Goal: Task Accomplishment & Management: Contribute content

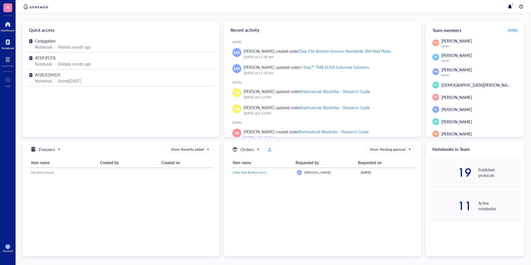
click at [8, 46] on div "Notebook" at bounding box center [7, 47] width 13 height 3
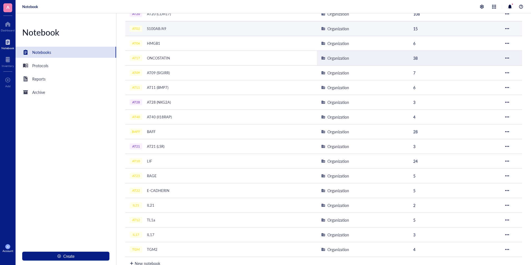
scroll to position [157, 0]
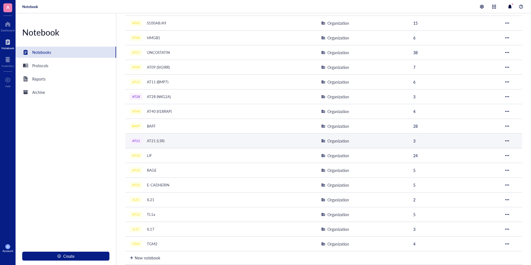
click at [204, 144] on div "AT21 AT21 (LSR)" at bounding box center [199, 141] width 139 height 8
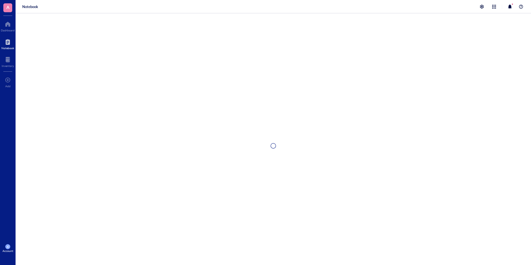
click at [204, 144] on div at bounding box center [274, 145] width 516 height 265
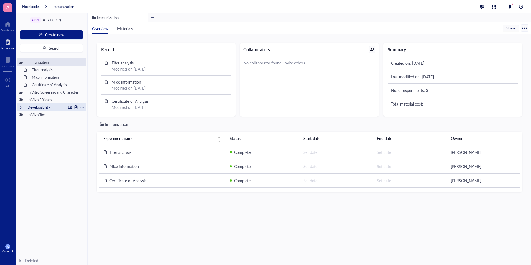
click at [21, 107] on div at bounding box center [21, 107] width 4 height 4
click at [61, 38] on button "Create new" at bounding box center [51, 34] width 63 height 9
click at [61, 48] on div "New file" at bounding box center [51, 45] width 54 height 6
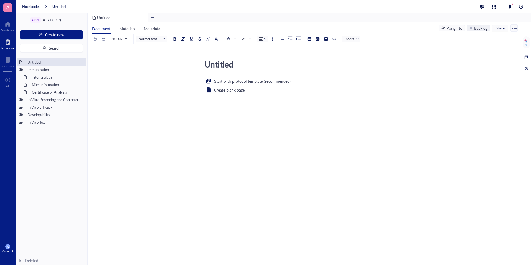
click at [233, 63] on div "Untitled" at bounding box center [301, 64] width 198 height 14
drag, startPoint x: 234, startPoint y: 63, endPoint x: 180, endPoint y: 59, distance: 54.0
click at [180, 59] on div "Untitled Untitled Start with protocol template (recommended) Create blank page ﻿" at bounding box center [303, 121] width 431 height 128
type textarea "SEC of Hu LSR 08/22/2025"
click at [352, 41] on span "Insert" at bounding box center [352, 38] width 14 height 5
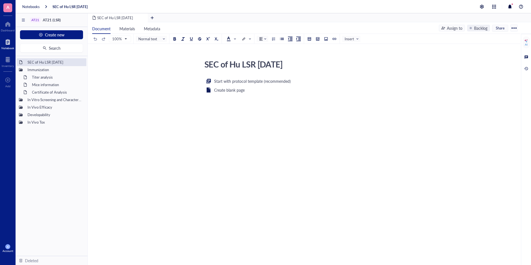
click at [354, 51] on div "SEC of Hu LSR 08/22/2025 SEC of Hu LSR 08/22/2025 Start with protocol template …" at bounding box center [303, 114] width 431 height 141
click at [353, 43] on input "search" at bounding box center [350, 39] width 11 height 8
click at [353, 49] on div "File" at bounding box center [356, 48] width 6 height 5
click at [259, 81] on div "﻿ Upload a file" at bounding box center [303, 82] width 198 height 9
click at [454, 28] on div "Assign to" at bounding box center [455, 28] width 16 height 6
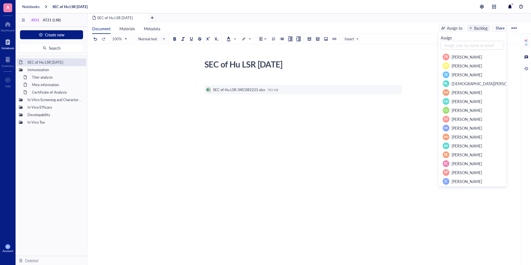
click at [454, 28] on div "Assign to" at bounding box center [455, 28] width 16 height 6
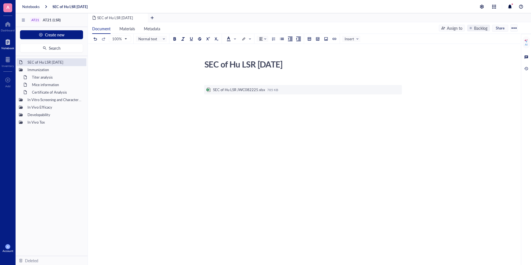
click at [515, 27] on div at bounding box center [514, 28] width 9 height 9
click at [434, 67] on div "SEC of Hu LSR 08/22/2025 SEC of Hu LSR 08/22/2025 ﻿ ﻿ SEC of Hu LSR JWC082225.x…" at bounding box center [303, 129] width 431 height 144
click at [475, 27] on div "Backlog" at bounding box center [480, 28] width 13 height 6
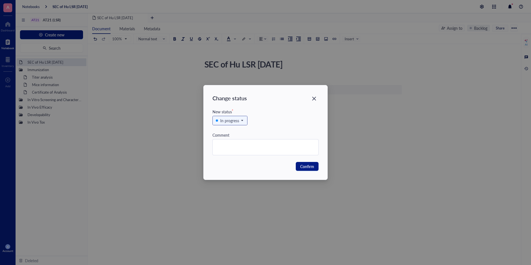
click at [242, 122] on span "In progress" at bounding box center [229, 121] width 27 height 6
click at [230, 156] on div "Complete" at bounding box center [229, 157] width 16 height 6
click at [244, 119] on span at bounding box center [230, 120] width 28 height 8
click at [240, 142] on div "In progress" at bounding box center [230, 139] width 28 height 6
click at [241, 119] on span "In progress" at bounding box center [229, 121] width 27 height 6
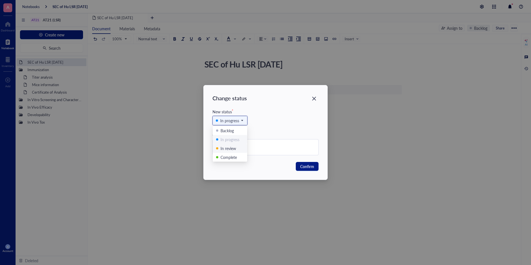
click at [238, 147] on div "In review" at bounding box center [230, 148] width 28 height 6
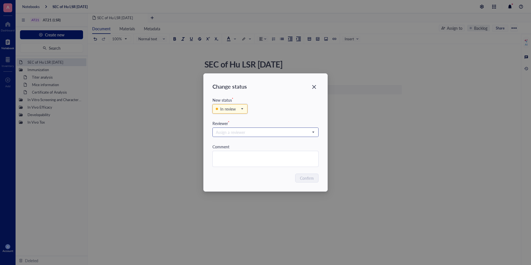
click at [263, 133] on input "search" at bounding box center [263, 132] width 94 height 8
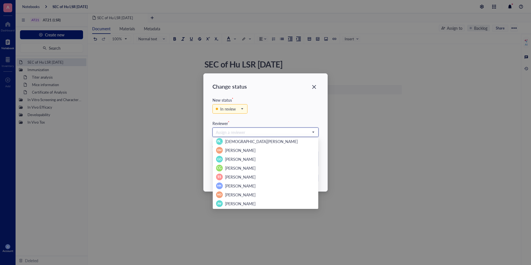
scroll to position [53, 0]
click at [243, 167] on span "[PERSON_NAME]" at bounding box center [240, 169] width 31 height 6
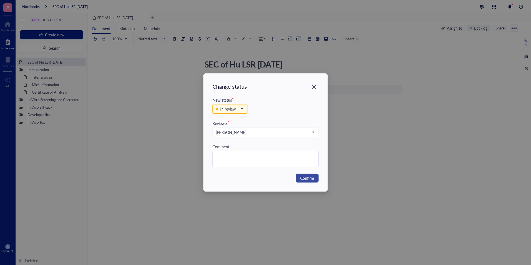
click at [314, 179] on span "Confirm" at bounding box center [307, 178] width 14 height 6
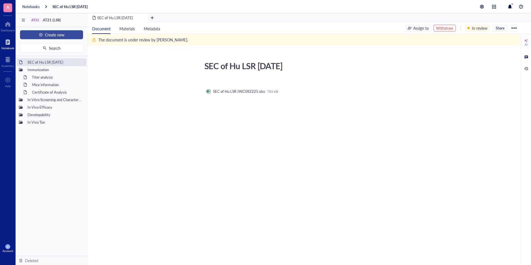
click at [69, 34] on button "Create new" at bounding box center [51, 34] width 63 height 9
click at [61, 47] on div "New file" at bounding box center [51, 45] width 54 height 6
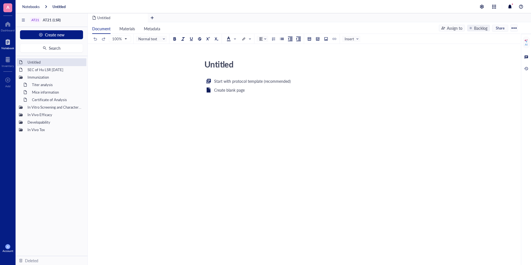
drag, startPoint x: 236, startPoint y: 66, endPoint x: 173, endPoint y: 59, distance: 62.9
click at [173, 59] on div "Untitled Untitled Start with protocol template (recommended) Create blank page ﻿" at bounding box center [303, 121] width 431 height 128
type textarea "SEC of Hu LSR"
click at [516, 28] on div at bounding box center [514, 28] width 9 height 9
click at [485, 75] on div "Delete" at bounding box center [487, 75] width 11 height 5
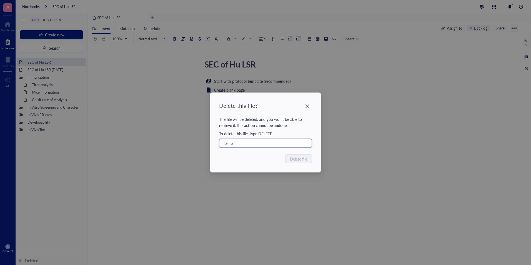
click at [242, 143] on input "delete" at bounding box center [265, 143] width 93 height 9
drag, startPoint x: 245, startPoint y: 140, endPoint x: 169, endPoint y: 142, distance: 75.9
click at [169, 142] on div "Delete this file? The file will be deleted, and you won't be able to retrieve i…" at bounding box center [265, 132] width 531 height 265
type input "DELETE"
click at [300, 157] on span "Delete file" at bounding box center [298, 159] width 17 height 6
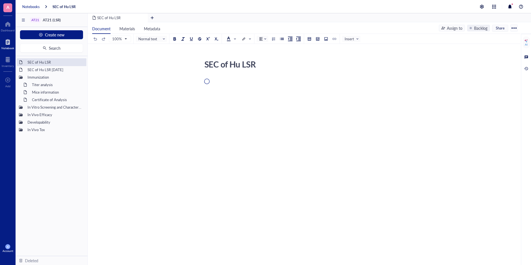
click at [33, 6] on div "Notebooks" at bounding box center [31, 6] width 18 height 5
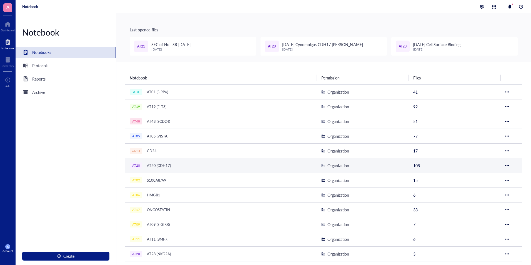
click at [216, 163] on div "AT20 AT20 (CDH17)" at bounding box center [199, 166] width 139 height 8
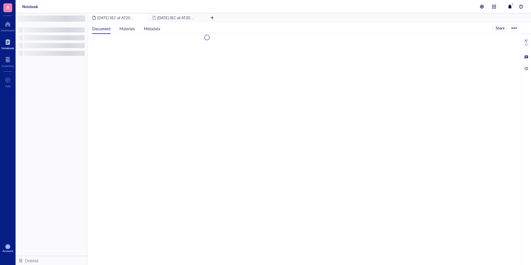
click at [216, 163] on div at bounding box center [304, 149] width 433 height 231
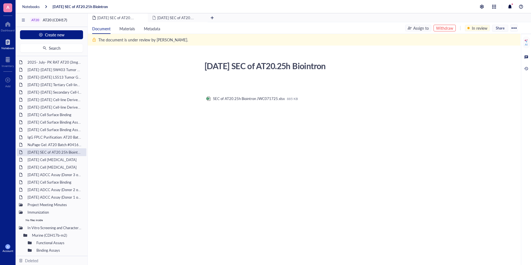
click at [158, 98] on div "2025-Jul-18 SEC of AT20.25h Biointron 2025-Jul-18 SEC of AT20.25h Biointron ﻿ ﻿…" at bounding box center [303, 135] width 431 height 152
click at [56, 38] on button "Create new" at bounding box center [51, 34] width 63 height 9
click at [66, 46] on div "New file" at bounding box center [51, 45] width 54 height 6
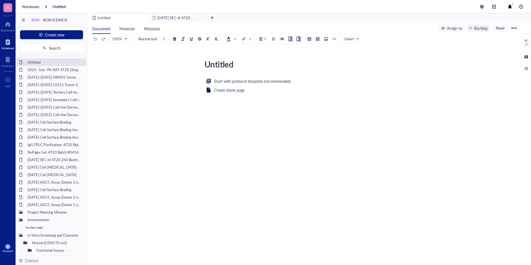
drag, startPoint x: 252, startPoint y: 67, endPoint x: 182, endPoint y: 70, distance: 70.4
click at [182, 70] on div "Untitled Untitled Start with protocol template (recommended) Create blank page ﻿" at bounding box center [303, 121] width 431 height 128
type textarea "AT20 MMAE Pilot Conjugation [DATE]"
click at [348, 42] on input "search" at bounding box center [350, 39] width 11 height 8
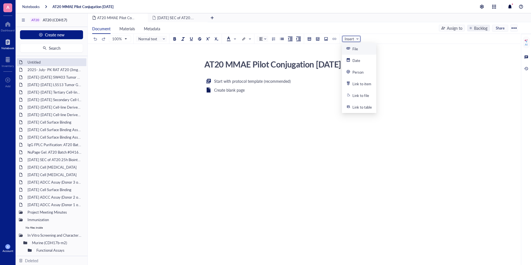
click at [350, 50] on body "A Dashboard Notebook Inventory To pick up a draggable item, press the space bar…" at bounding box center [265, 132] width 531 height 265
click at [354, 40] on span "Insert" at bounding box center [352, 38] width 14 height 5
click at [360, 50] on div "File" at bounding box center [359, 48] width 26 height 5
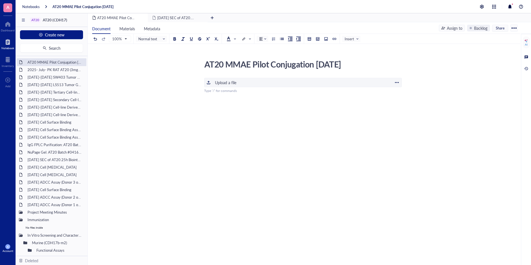
click at [260, 82] on div "﻿ Upload a file" at bounding box center [303, 82] width 198 height 9
click at [470, 26] on div "Backlog" at bounding box center [478, 28] width 23 height 7
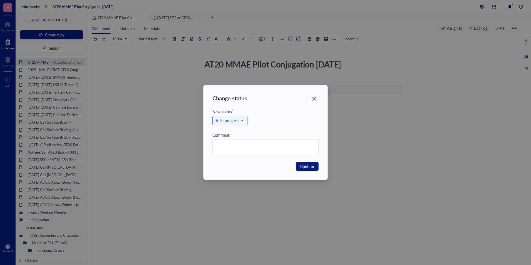
click at [238, 120] on div "In progress" at bounding box center [229, 121] width 19 height 6
click at [227, 148] on div "In review" at bounding box center [229, 148] width 16 height 6
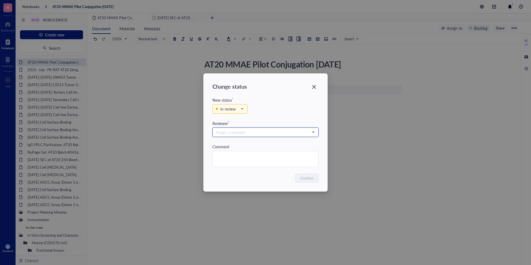
click at [243, 132] on input "search" at bounding box center [263, 132] width 94 height 8
click at [248, 130] on input "search" at bounding box center [263, 132] width 94 height 8
click at [249, 130] on input "search" at bounding box center [263, 132] width 94 height 8
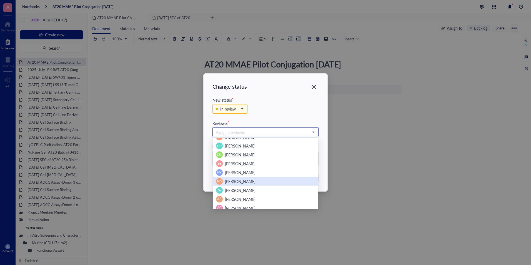
scroll to position [53, 0]
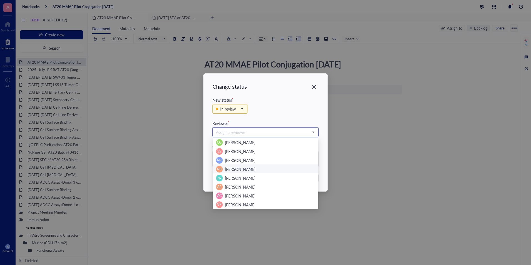
click at [244, 169] on span "[PERSON_NAME]" at bounding box center [240, 169] width 31 height 6
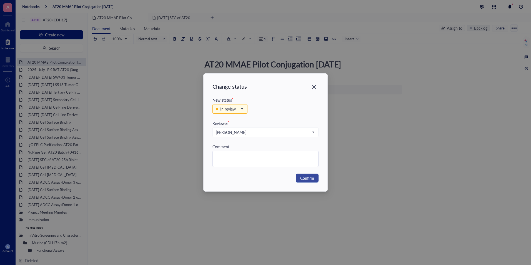
click at [301, 176] on span "Confirm" at bounding box center [307, 178] width 14 height 6
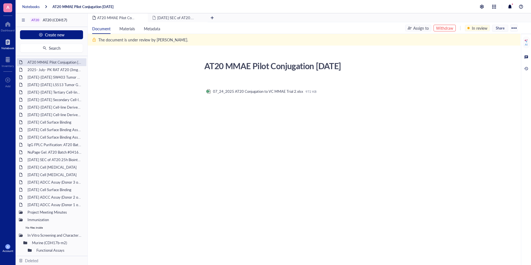
click at [33, 8] on div "Notebooks" at bounding box center [31, 6] width 18 height 5
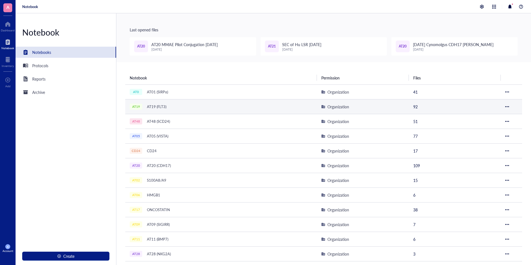
click at [213, 107] on div "AT19 AT19 (FLT3)" at bounding box center [199, 107] width 139 height 8
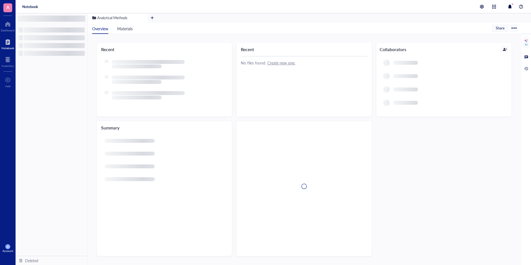
click at [213, 107] on div "Recent" at bounding box center [164, 80] width 135 height 74
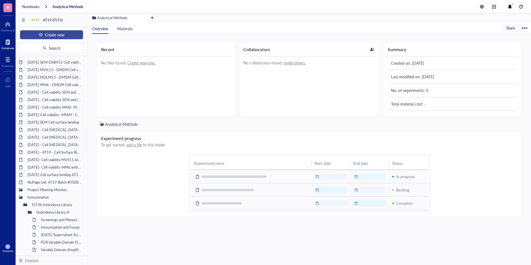
click at [68, 34] on button "Create new" at bounding box center [51, 34] width 63 height 9
click at [50, 46] on div "New file" at bounding box center [51, 45] width 54 height 6
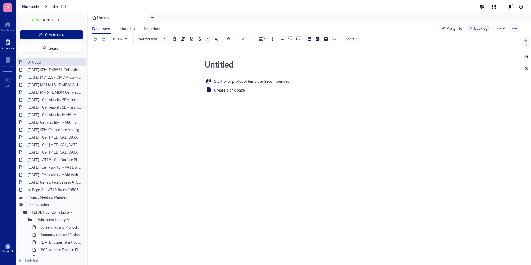
click at [219, 65] on div "Untitled" at bounding box center [301, 64] width 198 height 14
drag, startPoint x: 237, startPoint y: 59, endPoint x: 190, endPoint y: 58, distance: 47.0
click at [190, 58] on div "Untitled Untitled Start with protocol template (recommended) Create blank page ﻿" at bounding box center [303, 121] width 431 height 128
type textarea "AT19.E10 Pilot Conjugation to VC-MMAE [DATE]"
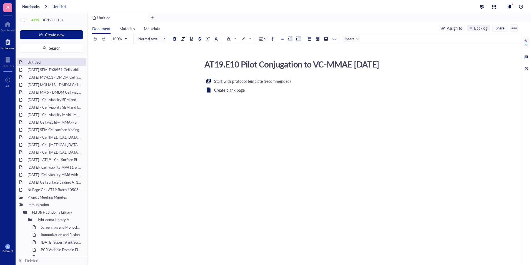
click at [275, 134] on div "Start with protocol template (recommended) Create blank page ﻿" at bounding box center [303, 131] width 198 height 107
click at [352, 42] on input "search" at bounding box center [350, 39] width 11 height 8
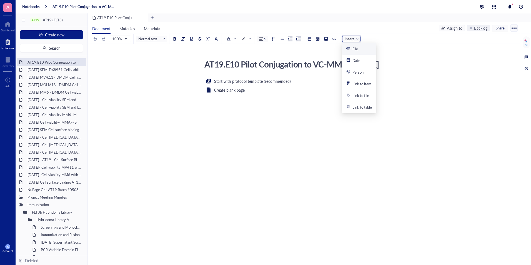
click at [352, 49] on div "File" at bounding box center [352, 48] width 12 height 5
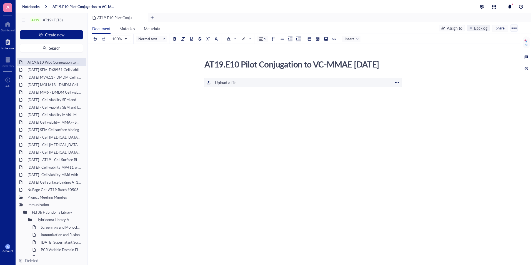
click at [275, 87] on div "﻿ Upload a file" at bounding box center [303, 82] width 198 height 9
click at [473, 30] on div "Backlog" at bounding box center [478, 28] width 23 height 7
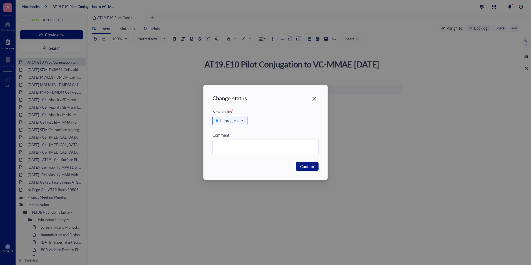
click at [241, 119] on span "In progress" at bounding box center [229, 121] width 27 height 6
click at [232, 147] on div "In review" at bounding box center [229, 148] width 16 height 6
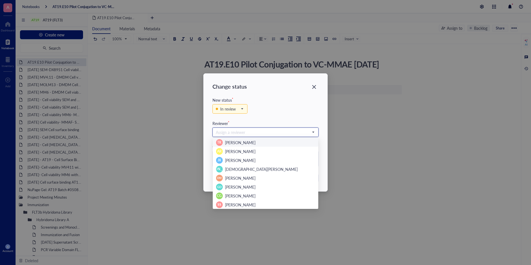
click at [247, 130] on input "search" at bounding box center [263, 132] width 94 height 8
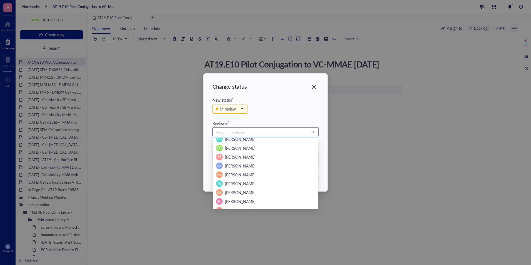
scroll to position [53, 0]
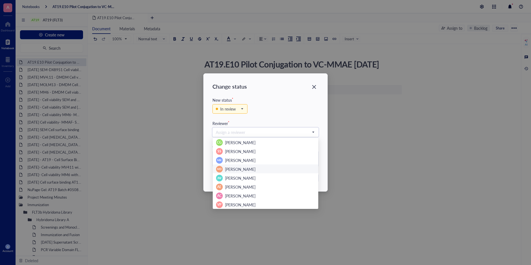
click at [240, 168] on span "[PERSON_NAME]" at bounding box center [240, 169] width 31 height 6
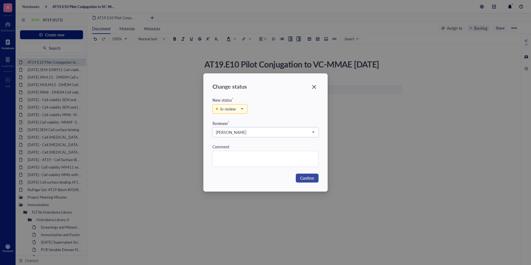
click at [311, 179] on span "Confirm" at bounding box center [307, 178] width 14 height 6
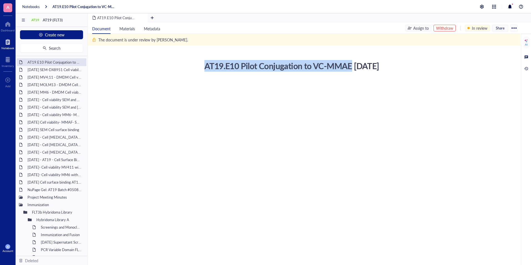
drag, startPoint x: 352, startPoint y: 68, endPoint x: 206, endPoint y: 66, distance: 145.6
click at [206, 66] on div "AT19.E10 Pilot Conjugation to VC-MMAE [DATE]" at bounding box center [301, 66] width 198 height 14
copy div "AT19.E10 Pilot Conjugation to VC-MMAE"
click at [73, 32] on button "Create new" at bounding box center [51, 34] width 63 height 9
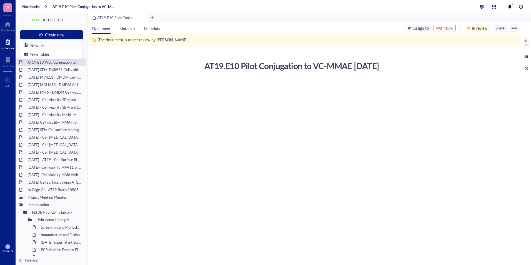
click at [69, 43] on div "New file" at bounding box center [51, 45] width 54 height 6
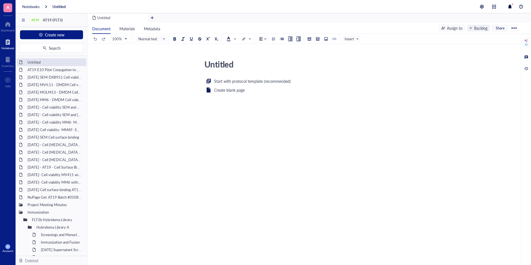
drag, startPoint x: 238, startPoint y: 61, endPoint x: 195, endPoint y: 59, distance: 42.9
click at [195, 59] on div "Untitled Untitled Start with protocol template (recommended) Create blank page ﻿" at bounding box center [303, 121] width 431 height 128
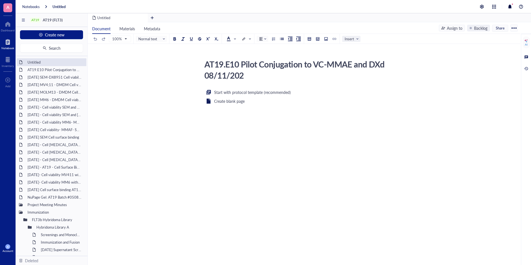
type textarea "AT19.E10 Pilot Conjugation to VC-MMAE and DXd [DATE]"
click at [352, 39] on span "Insert" at bounding box center [352, 38] width 14 height 5
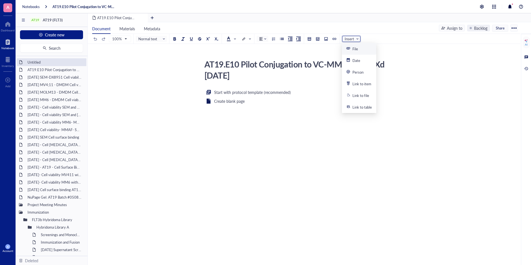
click at [356, 51] on div "AT19.E10 Pilot Conjugation to VC-MMAE and DXd 08/11/2025 AT19.E10 Pilot Conjuga…" at bounding box center [303, 120] width 431 height 152
click at [353, 41] on span "Insert" at bounding box center [352, 38] width 14 height 5
click at [352, 48] on div "File" at bounding box center [352, 48] width 12 height 5
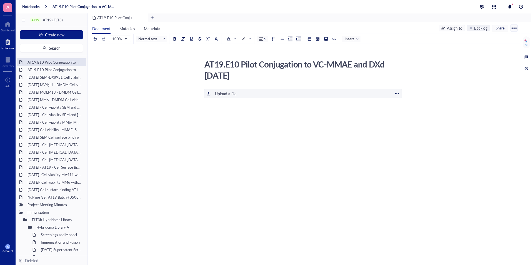
click at [243, 94] on div "﻿ Upload a file" at bounding box center [303, 93] width 198 height 9
click at [484, 26] on div "Backlog" at bounding box center [480, 28] width 13 height 6
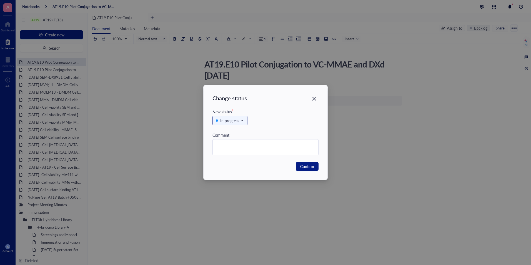
click at [240, 123] on span "In progress" at bounding box center [229, 121] width 27 height 6
click at [227, 149] on div "In review" at bounding box center [229, 148] width 16 height 6
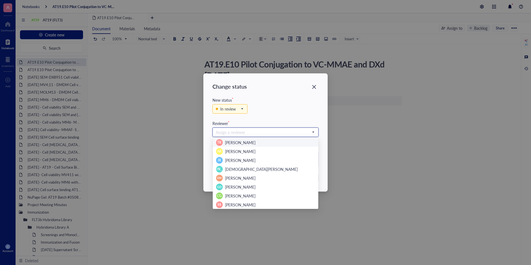
click at [270, 130] on input "search" at bounding box center [263, 132] width 94 height 8
click at [249, 171] on div "MD Mary Dwyer" at bounding box center [265, 169] width 99 height 7
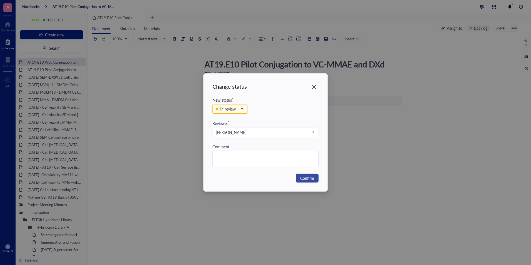
click at [301, 177] on span "Confirm" at bounding box center [307, 178] width 14 height 6
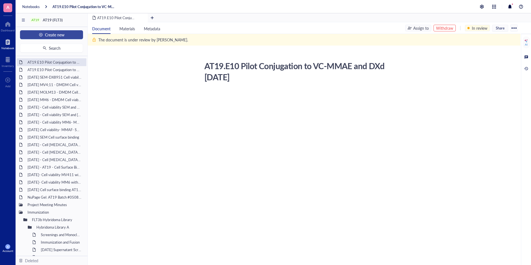
click at [69, 36] on button "Create new" at bounding box center [51, 34] width 63 height 9
click at [65, 46] on div "New file" at bounding box center [51, 45] width 54 height 6
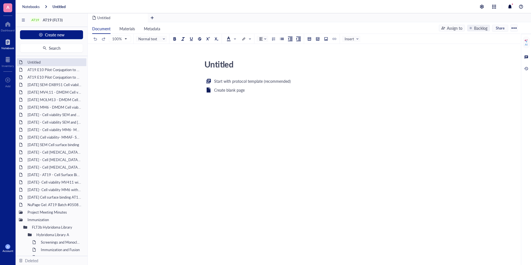
click at [253, 69] on textarea "Untitled" at bounding box center [300, 64] width 197 height 13
drag, startPoint x: 247, startPoint y: 67, endPoint x: 135, endPoint y: 63, distance: 112.0
click at [136, 62] on div "Untitled Untitled Start with protocol template (recommended) Create blank page ﻿" at bounding box center [303, 121] width 431 height 128
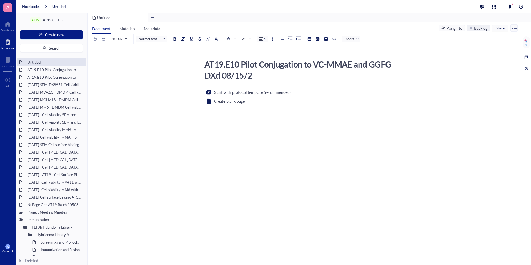
type textarea "AT19.E10 Pilot Conjugation to VC-MMAE and GGFG DXd 08/15/25"
click at [353, 40] on span "Insert" at bounding box center [352, 38] width 14 height 5
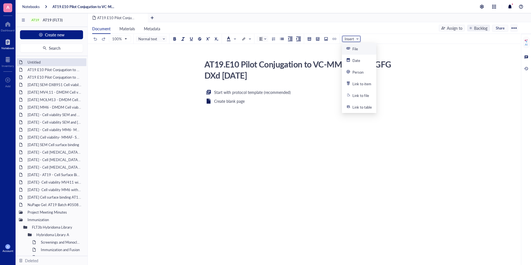
click at [352, 51] on div "File" at bounding box center [352, 48] width 12 height 5
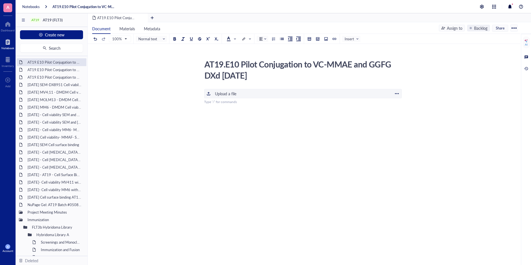
click at [248, 91] on div "﻿ Upload a file" at bounding box center [303, 93] width 198 height 9
click at [479, 29] on div "Backlog" at bounding box center [480, 28] width 13 height 6
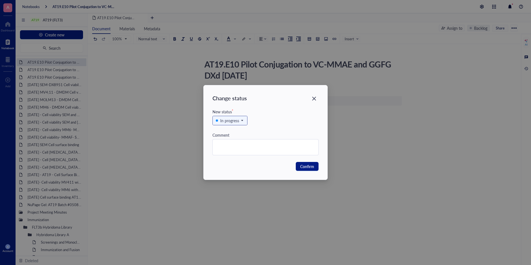
click at [227, 121] on div "In progress" at bounding box center [229, 121] width 19 height 6
click at [226, 146] on div "In review" at bounding box center [229, 148] width 16 height 6
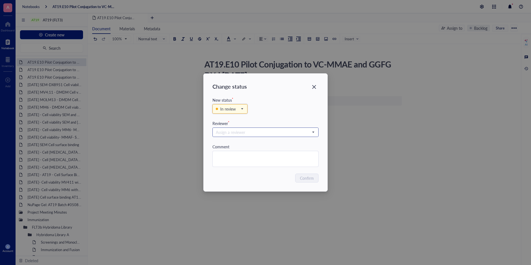
click at [279, 136] on input "search" at bounding box center [263, 132] width 94 height 8
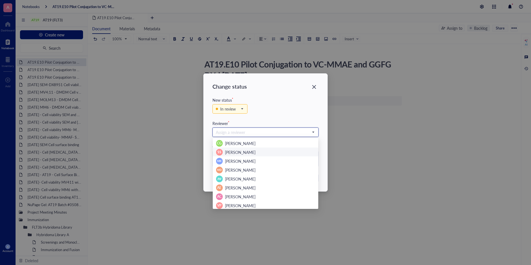
scroll to position [53, 0]
click at [241, 166] on span "Mary Dwyer" at bounding box center [240, 169] width 31 height 6
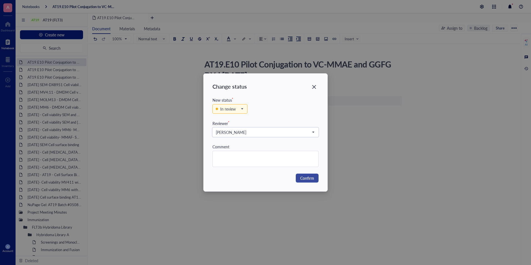
click at [302, 178] on span "Confirm" at bounding box center [307, 178] width 14 height 6
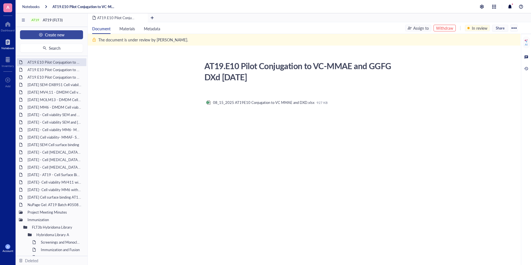
click at [69, 36] on button "Create new" at bounding box center [51, 34] width 63 height 9
click at [273, 72] on div "AT19.E10 Pilot Conjugation to VC-MMAE and GGFG DXd [DATE]" at bounding box center [301, 71] width 198 height 25
drag, startPoint x: 262, startPoint y: 75, endPoint x: 205, endPoint y: 66, distance: 57.5
click at [205, 66] on div "AT19.E10 Pilot Conjugation to VC-MMAE and GGFG DXd [DATE]" at bounding box center [301, 71] width 198 height 25
copy div "AT19.E10 Pilot Conjugation to VC-MMAE and GGFG DXd [DATE]"
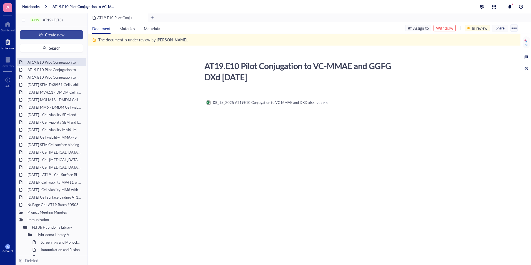
click at [80, 38] on button "Create new" at bounding box center [51, 34] width 63 height 9
click at [45, 43] on div "New file" at bounding box center [51, 45] width 54 height 6
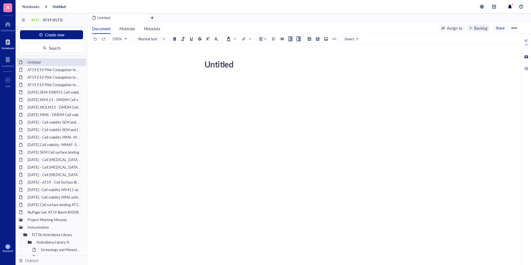
drag, startPoint x: 245, startPoint y: 65, endPoint x: 177, endPoint y: 65, distance: 67.8
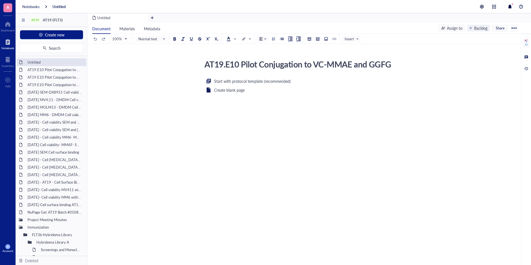
scroll to position [10, 0]
click at [246, 67] on textarea "AT19.E10 Pilot Conjugation to VC-MMAE and GGFG DXd 08/15/25" at bounding box center [300, 64] width 197 height 13
type textarea "AT19.E10 Pilot Conjugation to VC-MMAE and GGFG DXd 08/18/25"
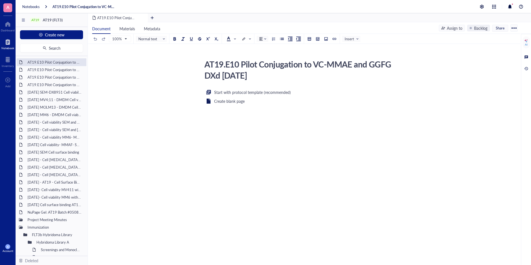
click at [219, 74] on div "AT19.E10 Pilot Conjugation to VC-MMAE and GGFG DXd 08/18/25" at bounding box center [301, 69] width 198 height 25
click at [347, 41] on span "Insert" at bounding box center [352, 38] width 14 height 5
click at [346, 48] on div "File" at bounding box center [359, 49] width 34 height 12
click at [217, 95] on div "Upload a file" at bounding box center [225, 94] width 21 height 6
click at [476, 28] on div "Backlog" at bounding box center [480, 28] width 13 height 6
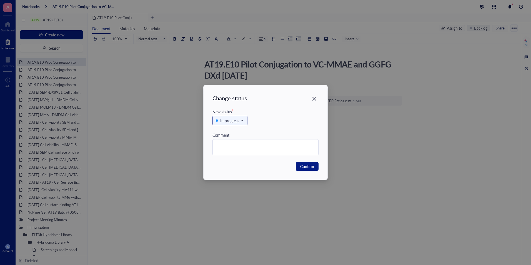
click at [241, 120] on span "In progress" at bounding box center [229, 121] width 27 height 6
click at [231, 148] on div "In review" at bounding box center [229, 148] width 16 height 6
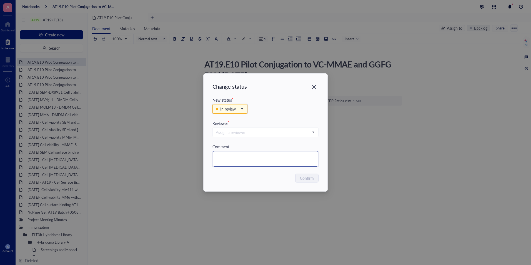
click at [253, 158] on textarea at bounding box center [266, 159] width 106 height 16
click at [313, 134] on span at bounding box center [265, 132] width 99 height 8
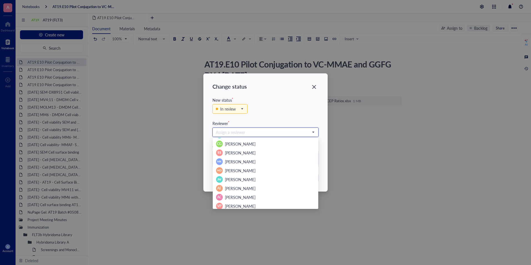
scroll to position [53, 0]
click at [246, 169] on span "Mary Dwyer" at bounding box center [240, 169] width 31 height 6
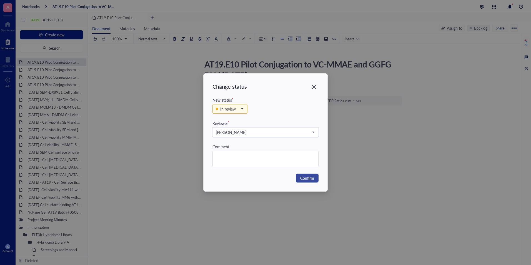
click at [312, 180] on span "Confirm" at bounding box center [307, 178] width 14 height 6
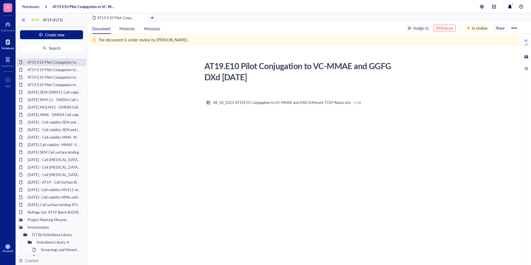
click at [35, 8] on div "Notebooks" at bounding box center [31, 6] width 18 height 5
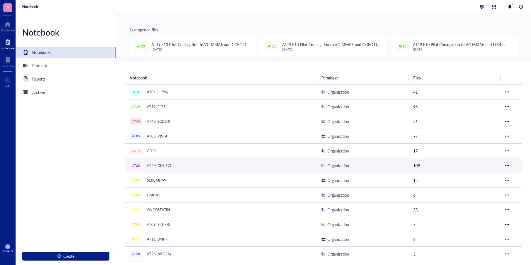
click at [182, 166] on div "AT20 AT20 (CDH17)" at bounding box center [199, 166] width 139 height 8
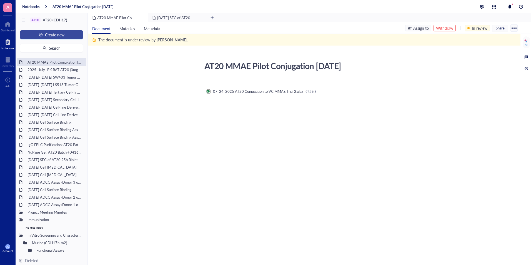
click at [74, 34] on button "Create new" at bounding box center [51, 34] width 63 height 9
click at [61, 42] on div "New file" at bounding box center [51, 45] width 54 height 6
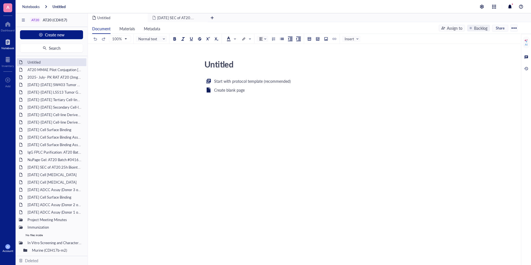
drag, startPoint x: 237, startPoint y: 61, endPoint x: 186, endPoint y: 66, distance: 51.0
click at [186, 66] on div "Untitled Untitled Start with protocol template (recommended) Create blank page ﻿" at bounding box center [303, 121] width 431 height 128
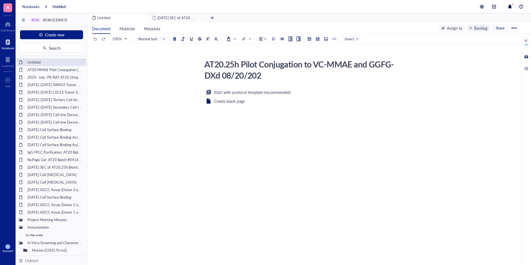
type textarea "AT20.25h Pilot Conjugation to VC-MMAE and GGFG-DXd [DATE]"
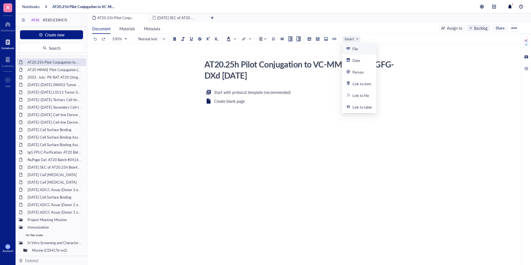
click at [356, 41] on span "Insert" at bounding box center [352, 38] width 14 height 5
click at [356, 50] on div "File" at bounding box center [356, 48] width 6 height 5
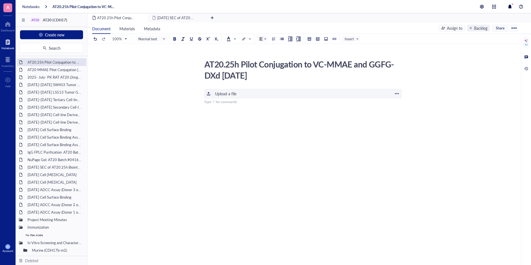
click at [260, 92] on div "﻿ Upload a file" at bounding box center [303, 93] width 198 height 9
click at [472, 29] on div "Backlog" at bounding box center [478, 28] width 23 height 7
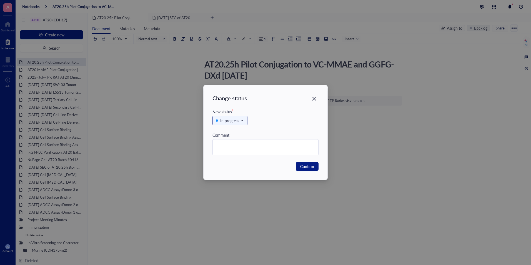
click at [243, 120] on span "In progress" at bounding box center [229, 121] width 27 height 6
click at [229, 145] on div "In review" at bounding box center [229, 148] width 16 height 6
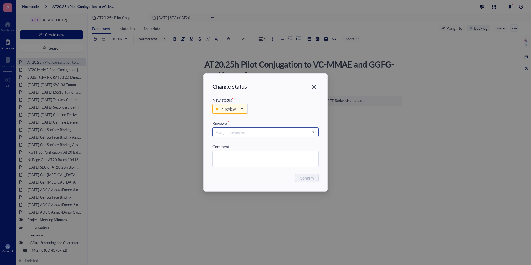
click at [291, 133] on input "search" at bounding box center [263, 132] width 94 height 8
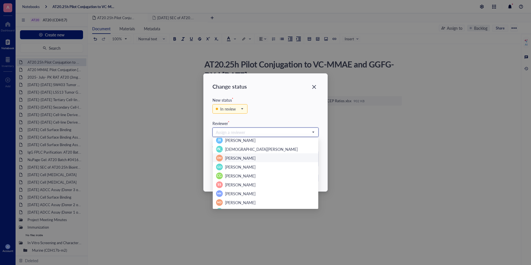
scroll to position [28, 0]
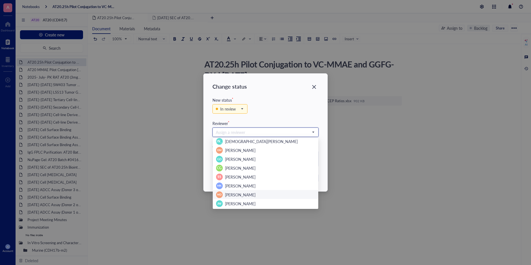
click at [237, 194] on span "[PERSON_NAME]" at bounding box center [240, 195] width 31 height 6
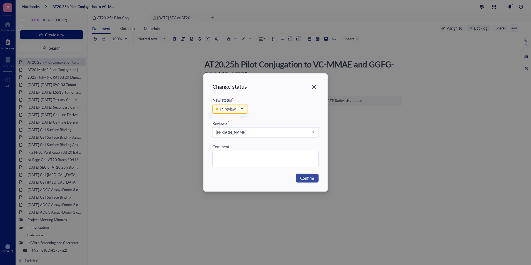
click at [301, 177] on span "Confirm" at bounding box center [307, 178] width 14 height 6
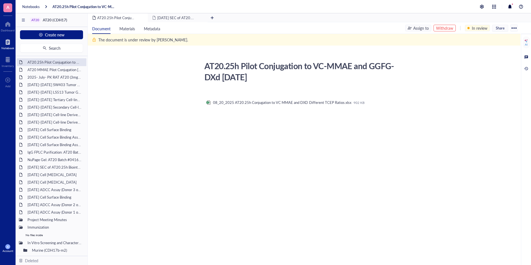
click at [268, 79] on div "AT20.25h Pilot Conjugation to VC-MMAE and GGFG-DXd [DATE]" at bounding box center [301, 71] width 198 height 25
drag, startPoint x: 268, startPoint y: 78, endPoint x: 206, endPoint y: 68, distance: 62.7
click at [206, 68] on div "AT20.25h Pilot Conjugation to VC-MMAE and GGFG-DXd [DATE]" at bounding box center [301, 71] width 198 height 25
copy div "AT20.25h Pilot Conjugation to VC-MMAE and GGFG-DXd [DATE]"
click at [71, 36] on button "Create new" at bounding box center [51, 34] width 63 height 9
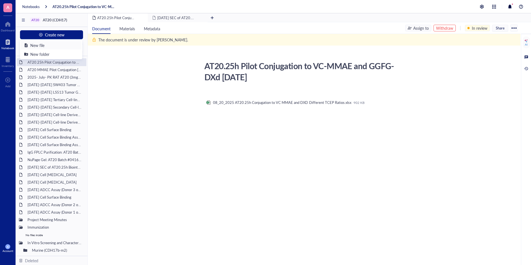
click at [58, 44] on div "New file" at bounding box center [51, 45] width 54 height 6
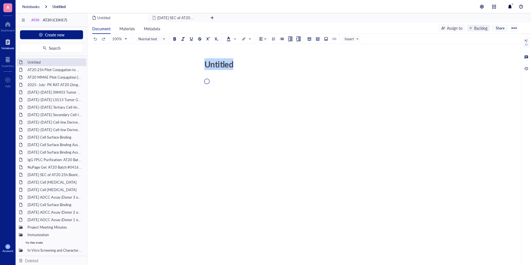
drag, startPoint x: 238, startPoint y: 67, endPoint x: 183, endPoint y: 62, distance: 54.9
click at [183, 62] on div "Untitled Untitled" at bounding box center [303, 123] width 431 height 133
type textarea "UntitledAT20.25h Pilot Conjugation to VC-MMAE and GGFG-DXd 08/20/2025"
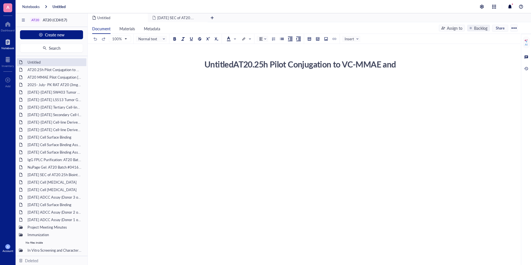
scroll to position [10, 0]
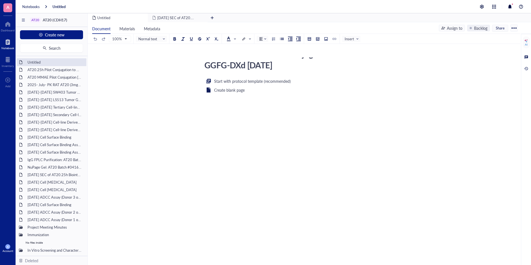
click at [268, 67] on textarea "UntitledAT20.25h Pilot Conjugation to VC-MMAE and GGFG-DXd 08/20/2025" at bounding box center [300, 64] width 197 height 13
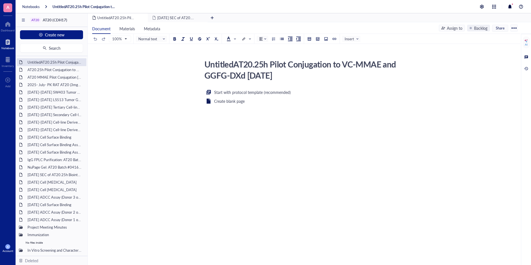
click at [270, 75] on div "UntitledAT20.25h Pilot Conjugation to VC-MMAE and GGFG-DXd 08/20/2025" at bounding box center [301, 69] width 198 height 25
click at [270, 75] on textarea "UntitledAT20.25h Pilot Conjugation to VC-MMAE and GGFG-DXd 08/20/2025" at bounding box center [300, 70] width 197 height 24
type textarea "UntitledAT20.25h Pilot Conjugation to VC-MMAE and GGFG-DXd [DATE]"
click at [357, 38] on span "Insert" at bounding box center [352, 38] width 14 height 5
click at [353, 47] on div "File" at bounding box center [356, 48] width 6 height 5
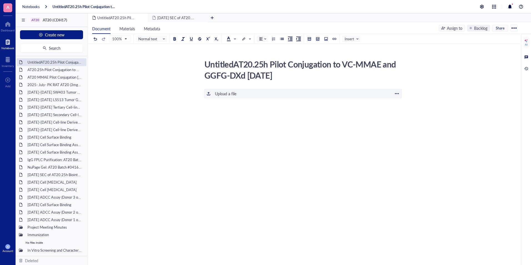
click at [235, 96] on div "Upload a file" at bounding box center [225, 94] width 21 height 6
click at [474, 27] on div "Backlog" at bounding box center [480, 28] width 13 height 6
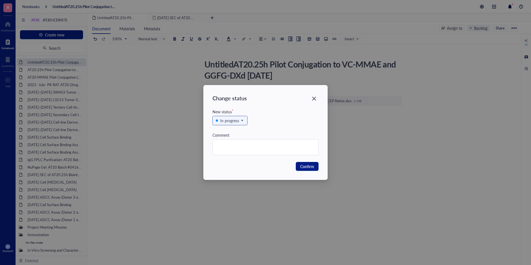
click at [239, 121] on div "In progress" at bounding box center [229, 121] width 19 height 6
click at [234, 148] on div "In review" at bounding box center [229, 148] width 16 height 6
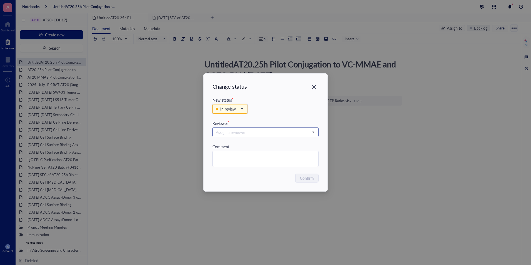
click at [298, 132] on input "search" at bounding box center [263, 132] width 94 height 8
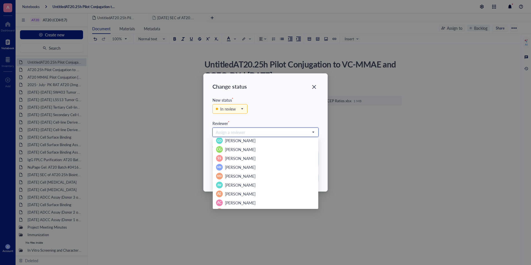
scroll to position [53, 0]
click at [232, 168] on span "Mary Dwyer" at bounding box center [240, 169] width 31 height 6
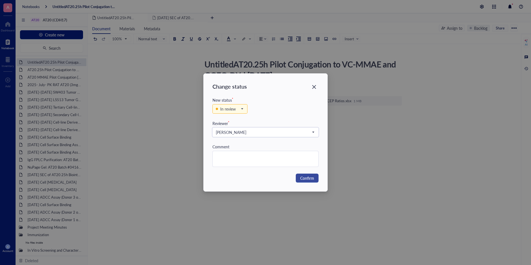
click at [304, 176] on span "Confirm" at bounding box center [307, 178] width 14 height 6
